Goal: Task Accomplishment & Management: Manage account settings

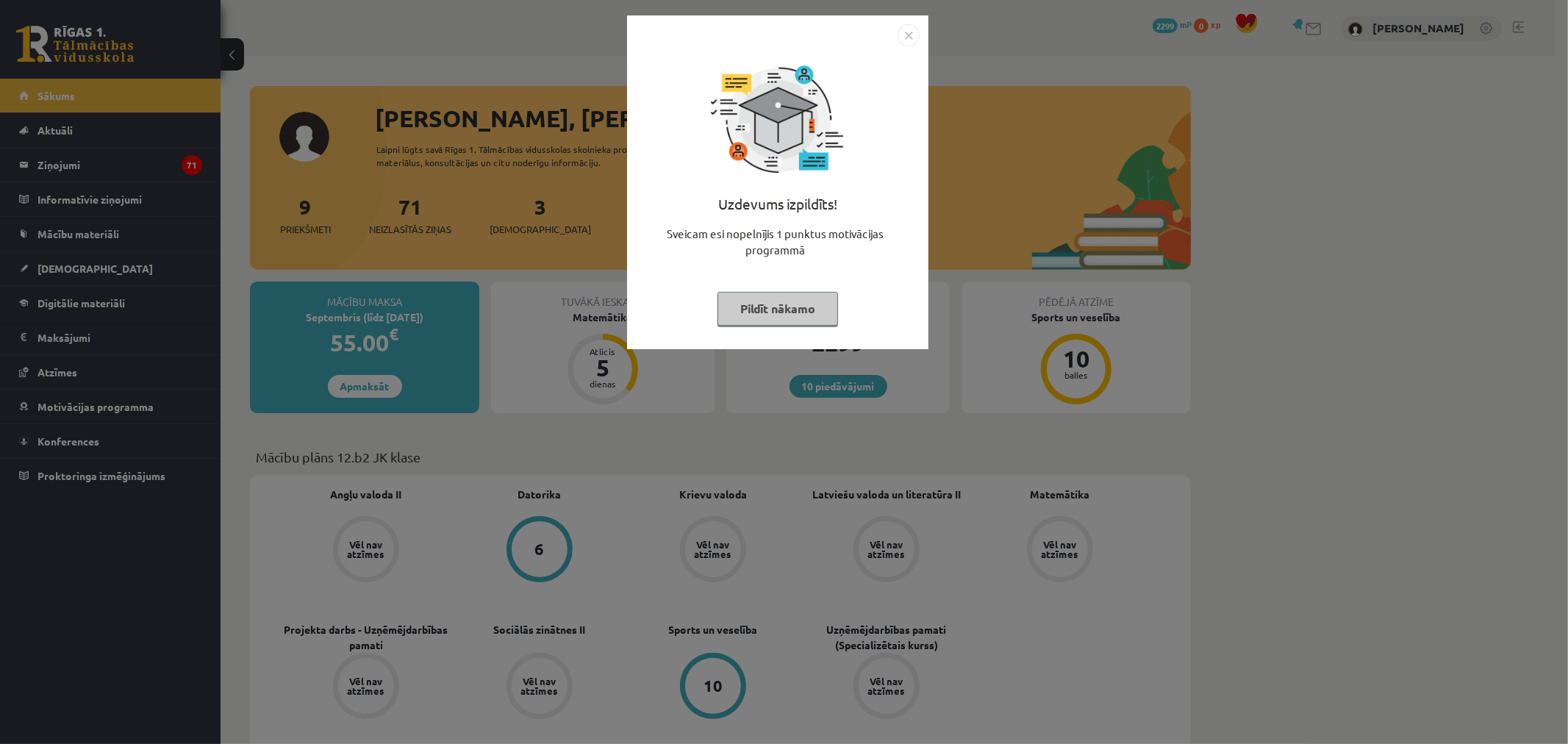
click at [909, 38] on img "Close" at bounding box center [908, 35] width 22 height 22
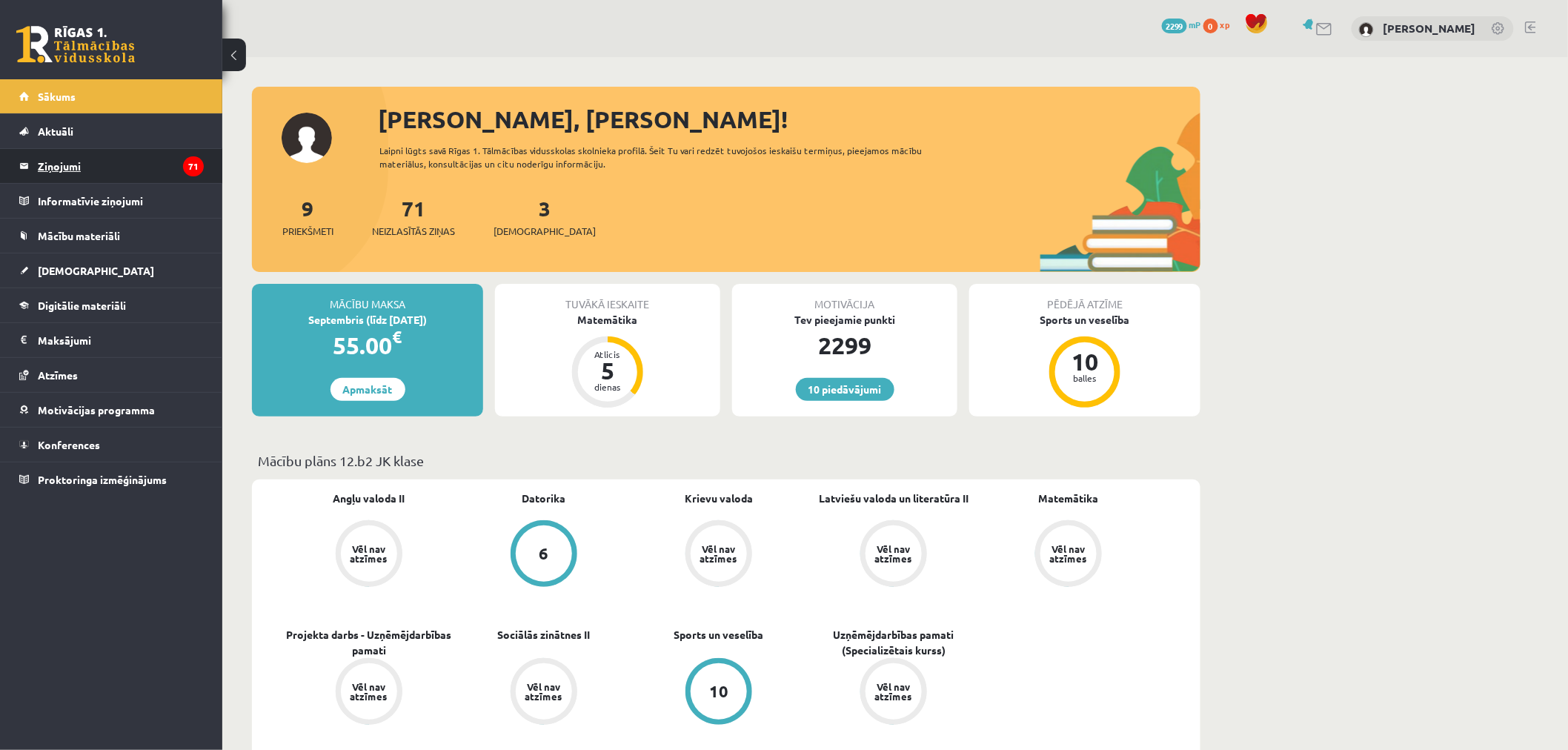
click at [156, 154] on legend "Ziņojumi 71" at bounding box center [120, 166] width 166 height 34
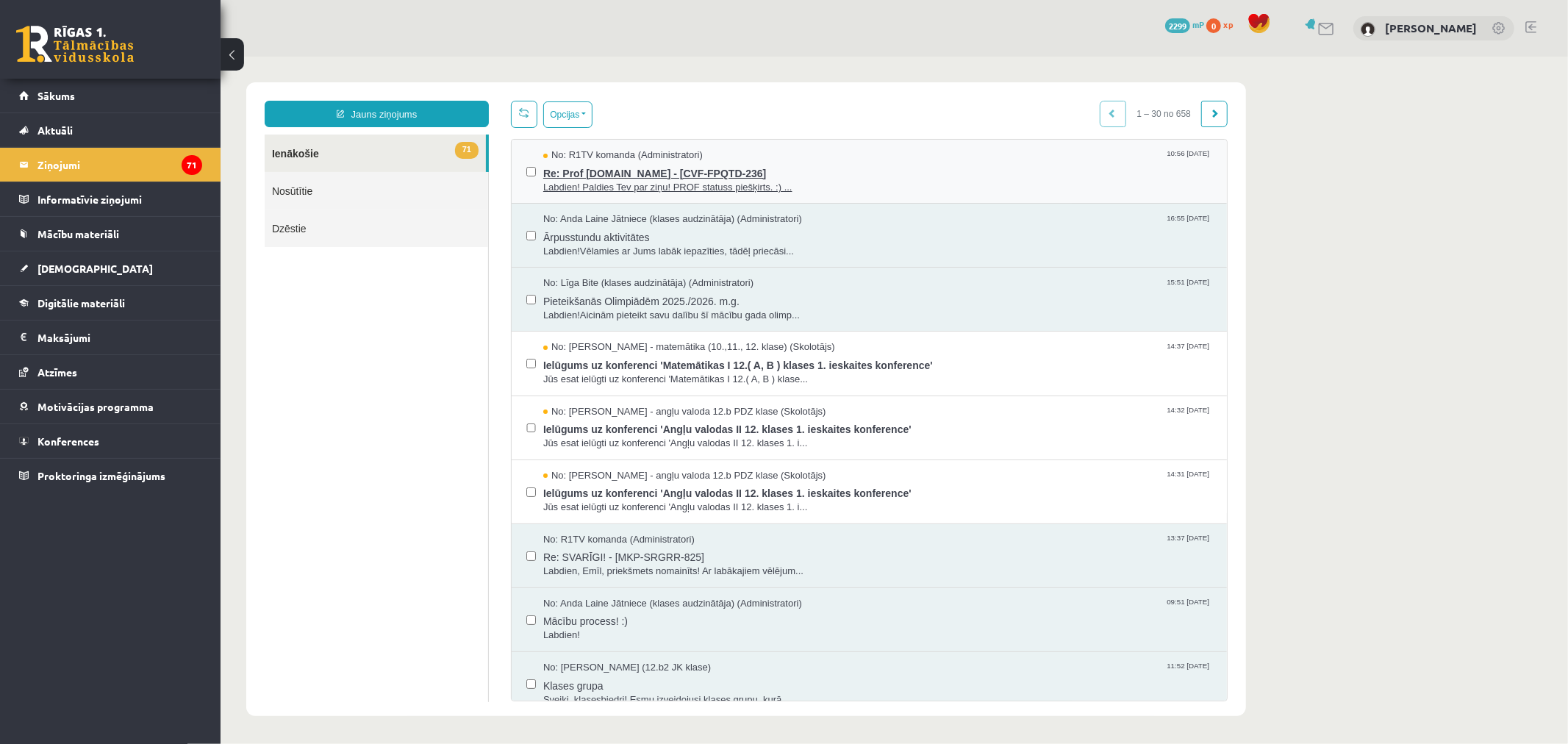
click at [555, 171] on span "Re: Prof [DOMAIN_NAME] - [CVF-FPQTD-236]" at bounding box center [877, 171] width 669 height 19
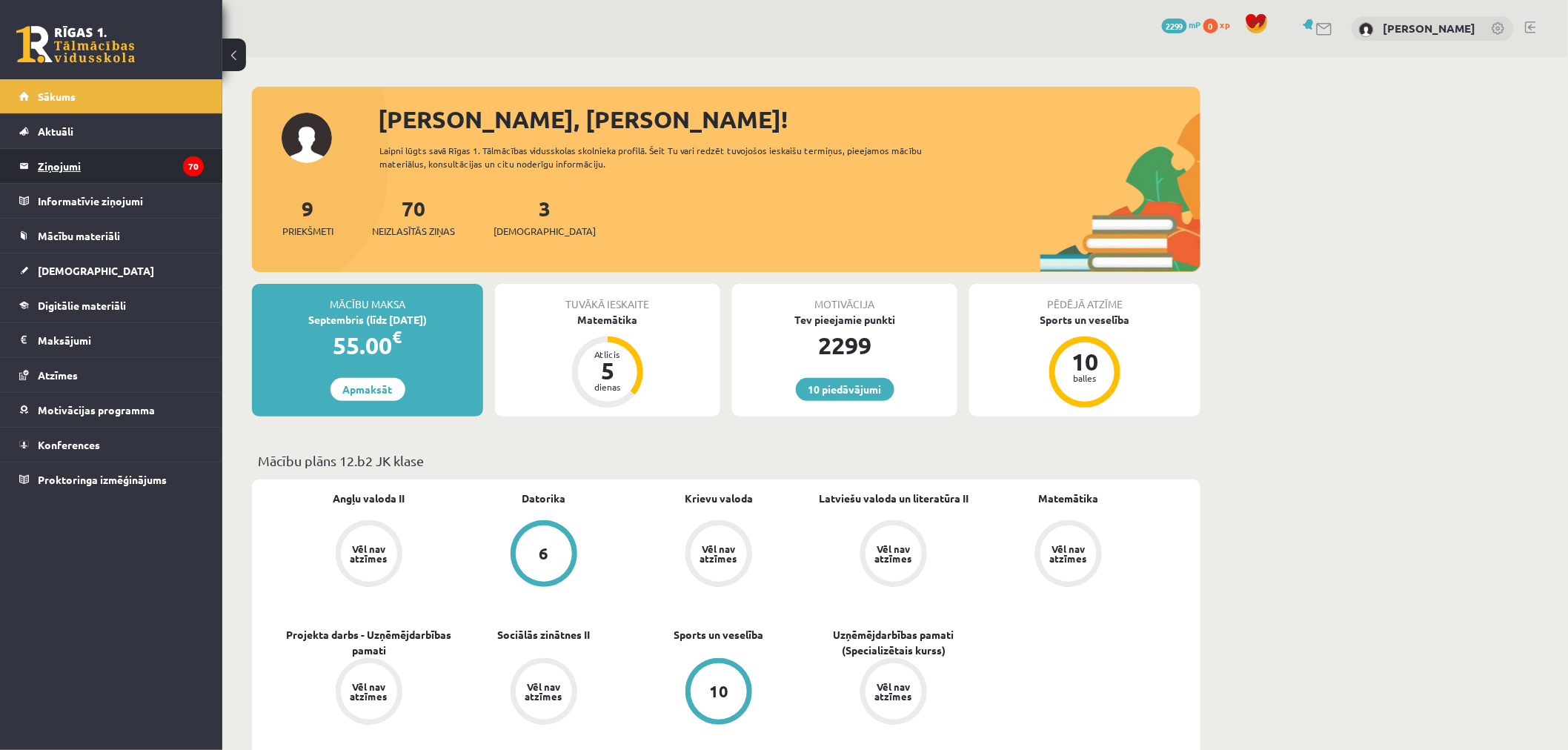
click at [169, 172] on legend "Ziņojumi 70" at bounding box center [120, 166] width 166 height 34
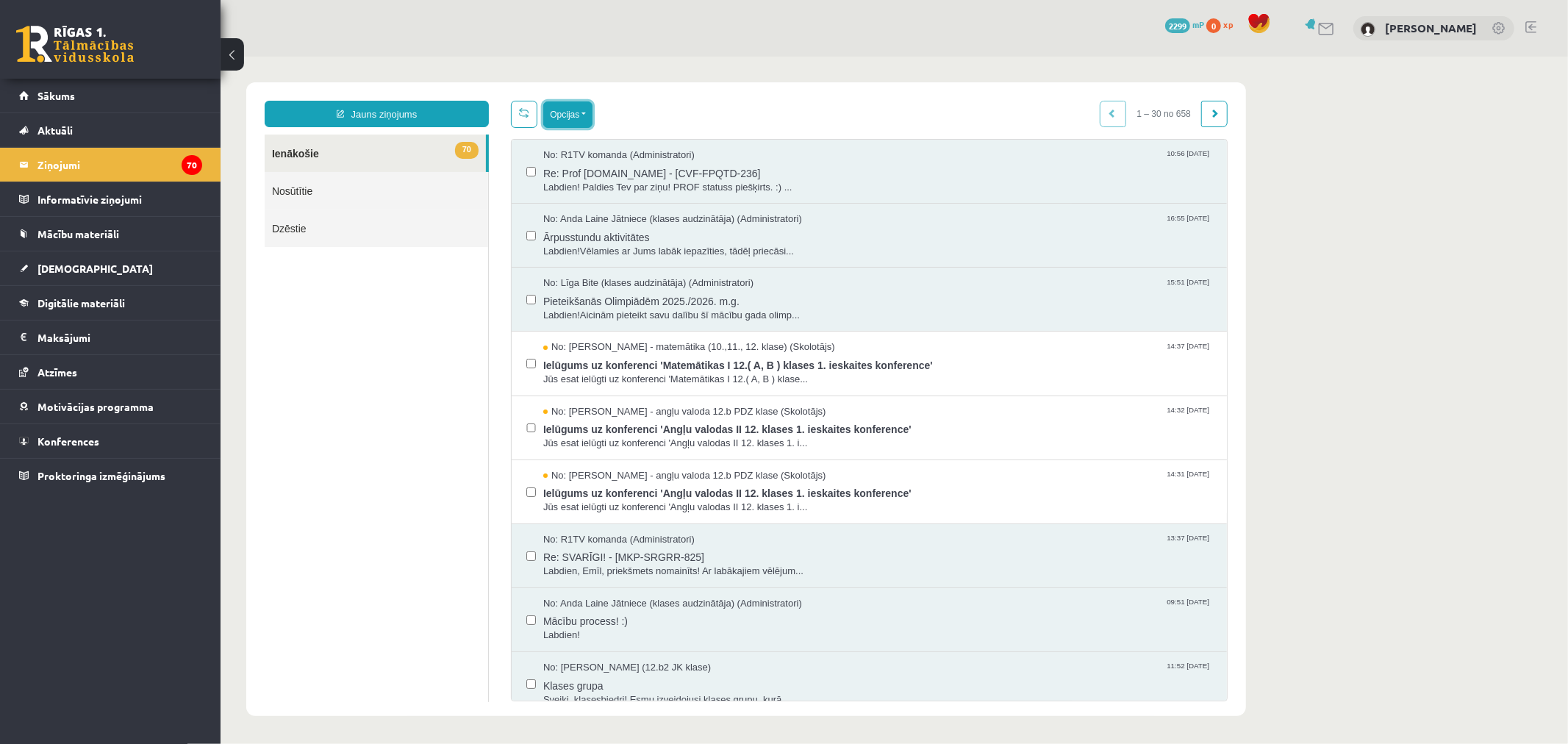
click at [561, 113] on button "Opcijas" at bounding box center [567, 113] width 49 height 27
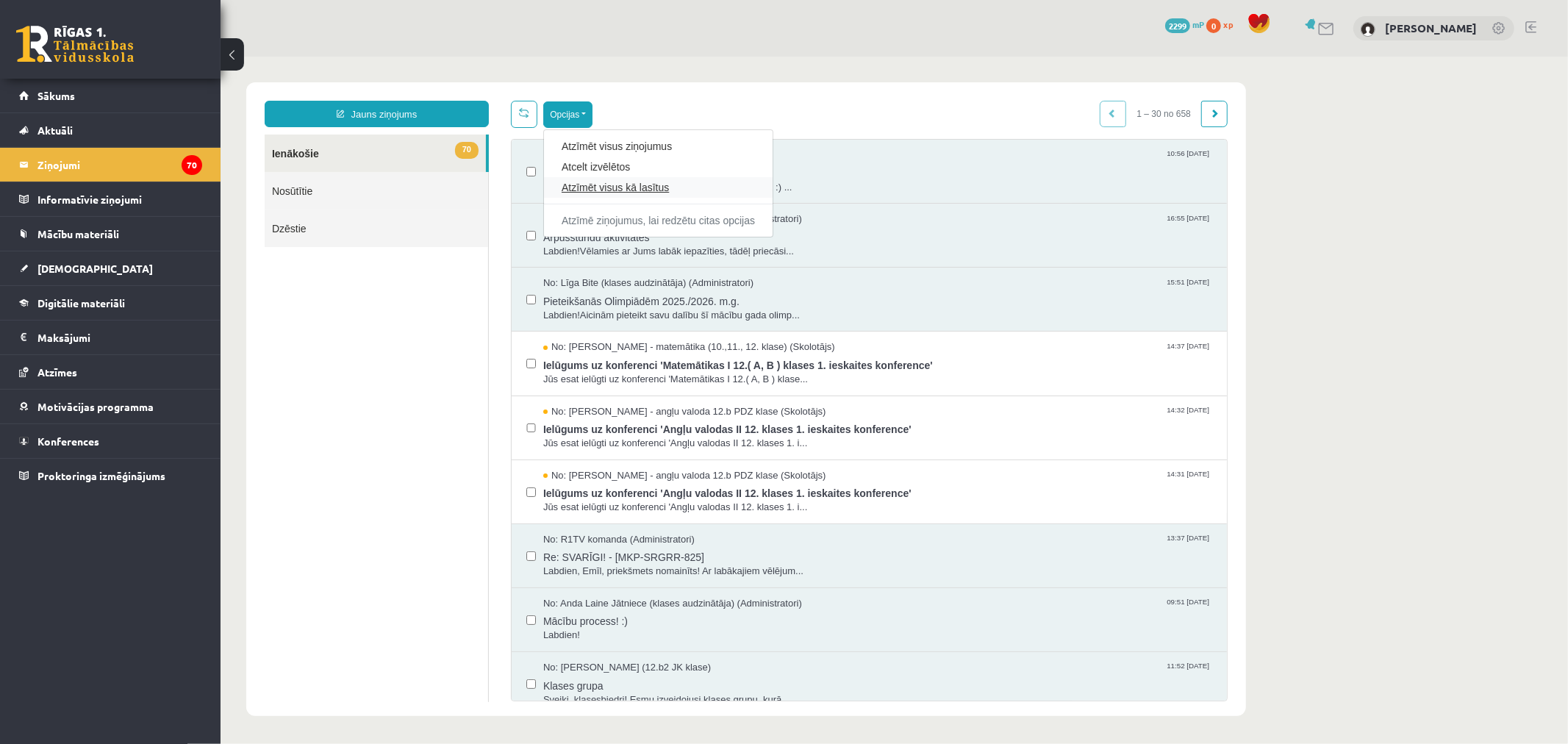
click at [635, 191] on link "Atzīmēt visus kā lasītus" at bounding box center [657, 187] width 193 height 15
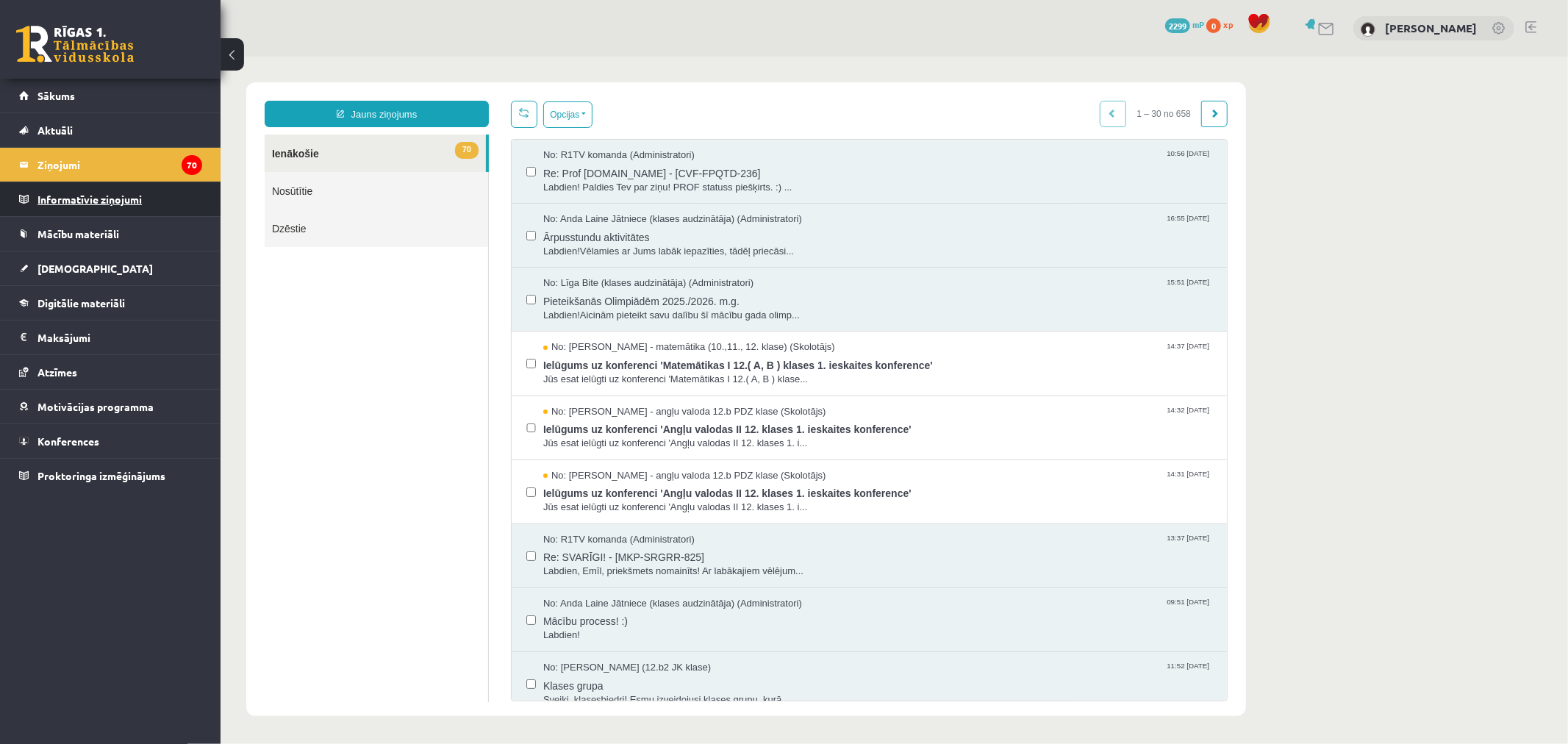
click at [157, 214] on legend "Informatīvie ziņojumi 0" at bounding box center [119, 199] width 164 height 34
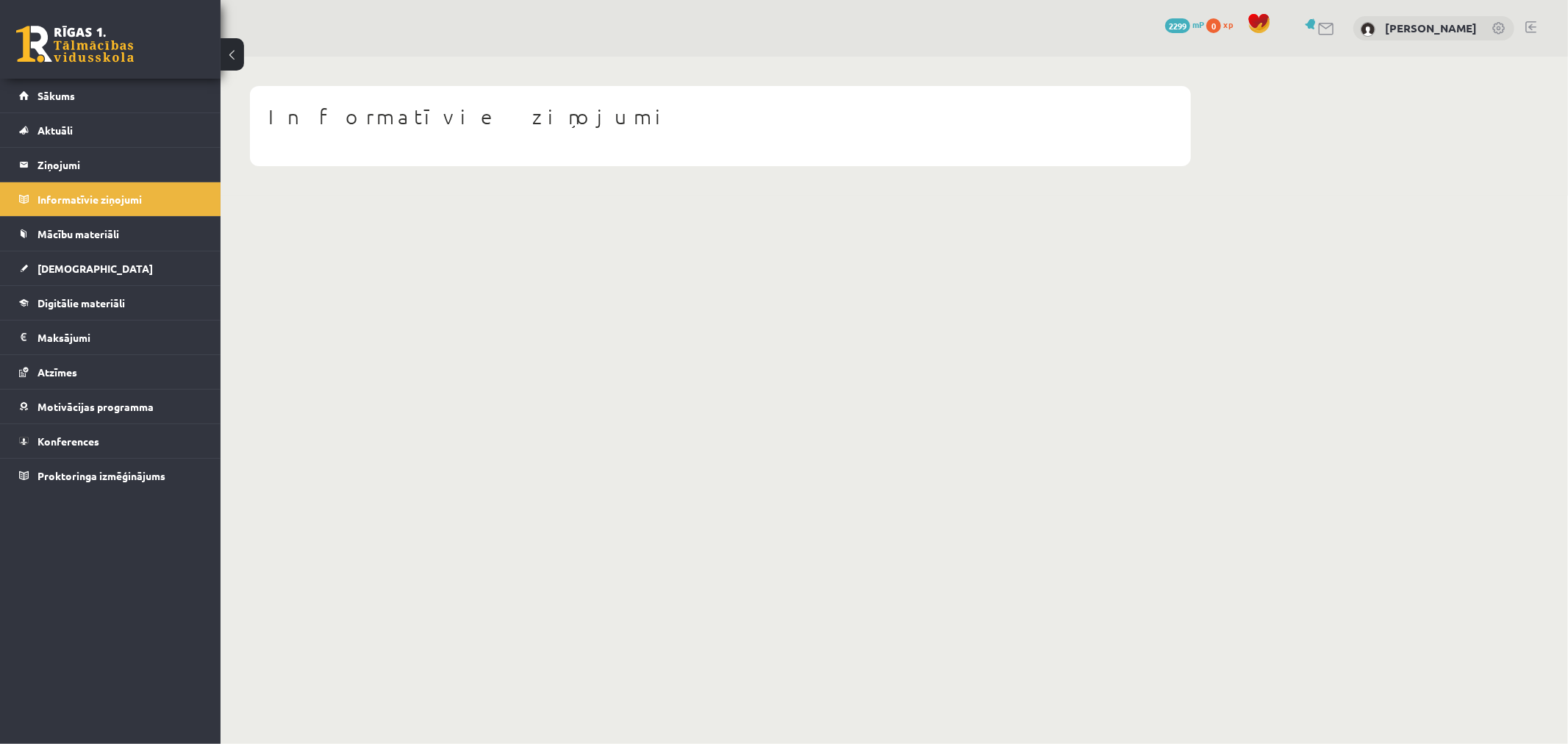
click at [180, 174] on legend "Ziņojumi 70" at bounding box center [119, 165] width 164 height 34
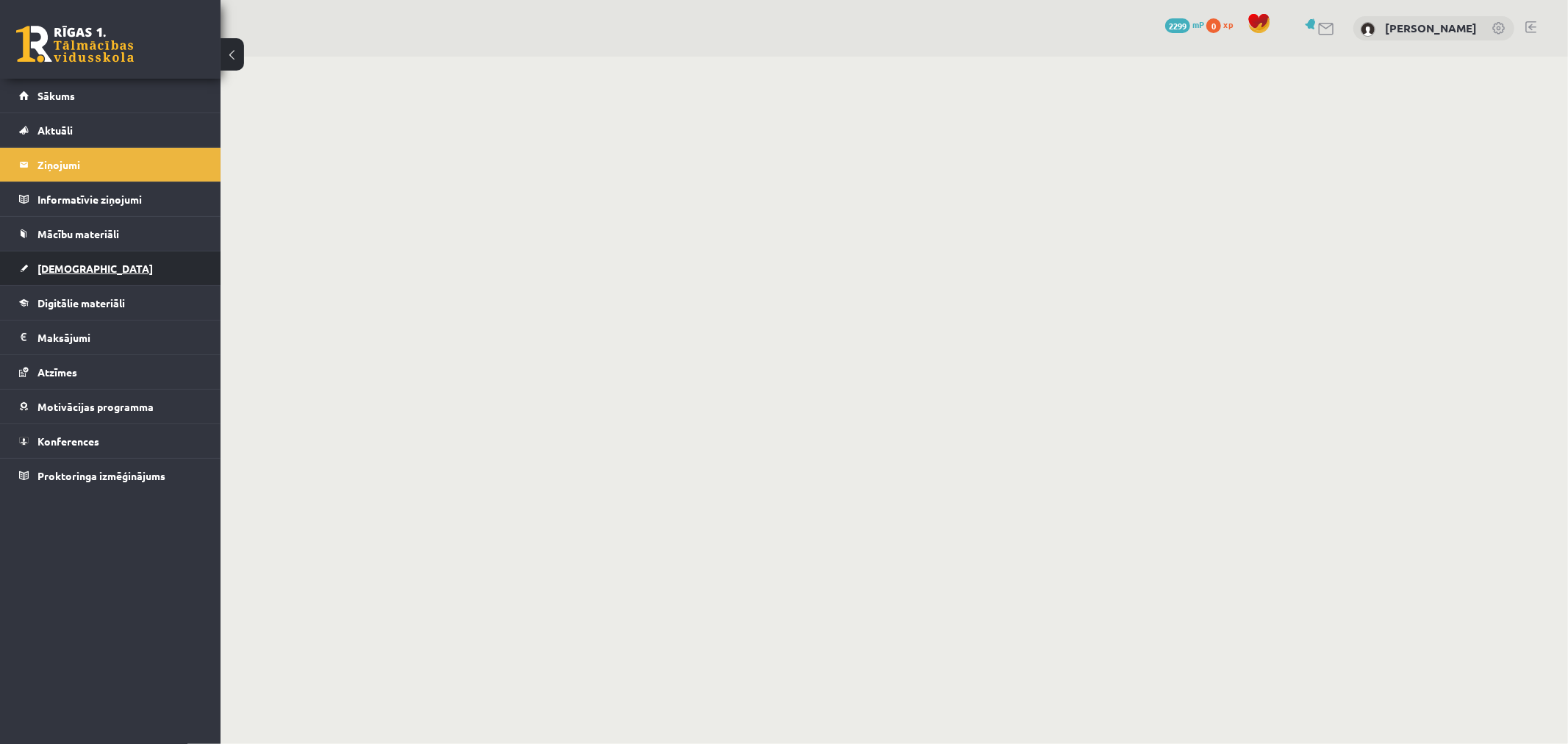
click at [144, 263] on link "[DEMOGRAPHIC_DATA]" at bounding box center [111, 269] width 183 height 34
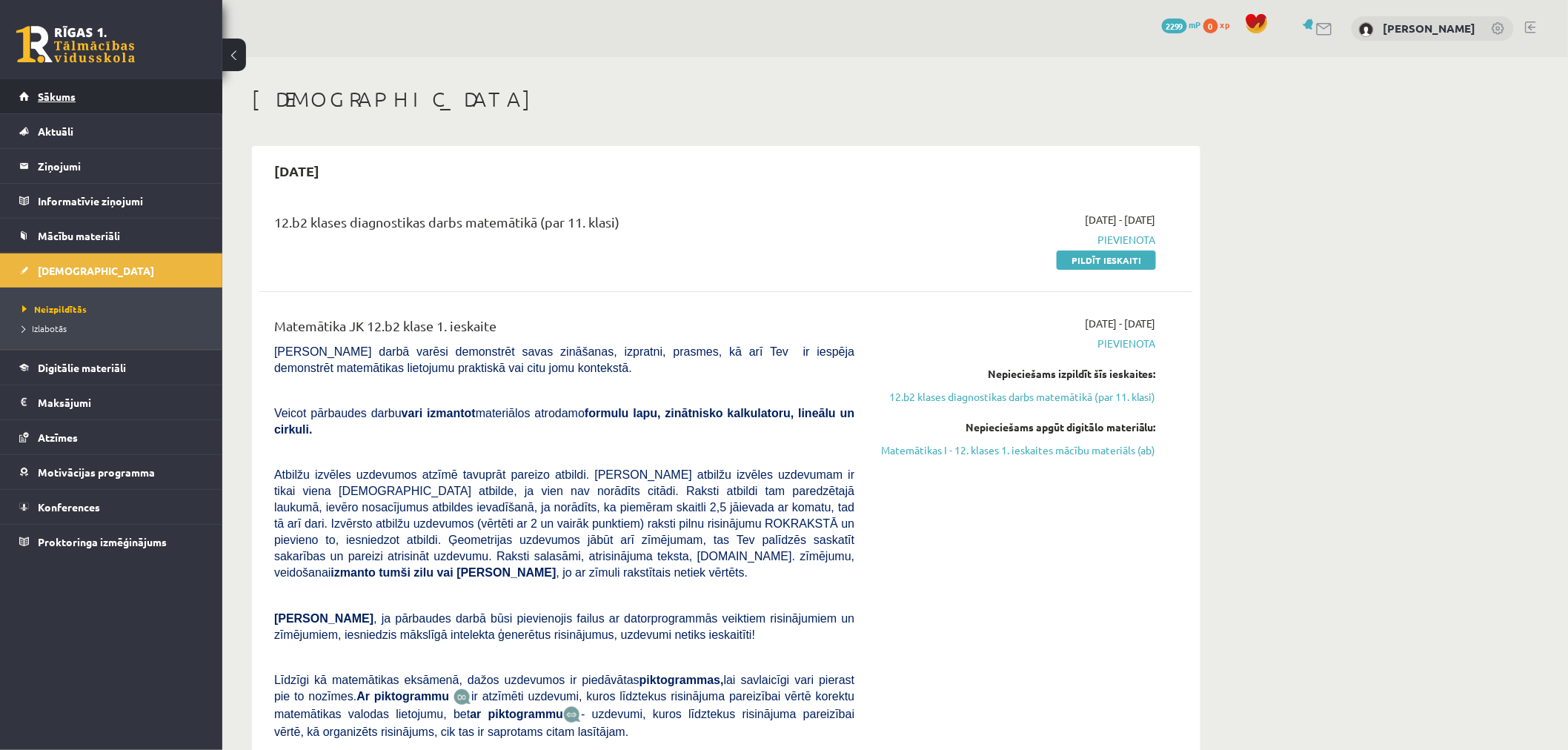
click at [127, 100] on link "Sākums" at bounding box center [112, 96] width 184 height 34
